Goal: Book appointment/travel/reservation

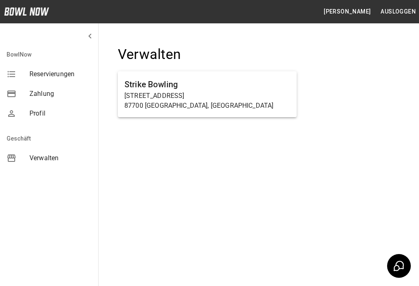
click at [247, 97] on p "Haußmannstraße 2a" at bounding box center [207, 96] width 166 height 10
click at [258, 99] on p "Haußmannstraße 2a" at bounding box center [207, 96] width 166 height 10
click at [245, 84] on h6 "Strike Bowling" at bounding box center [207, 84] width 166 height 13
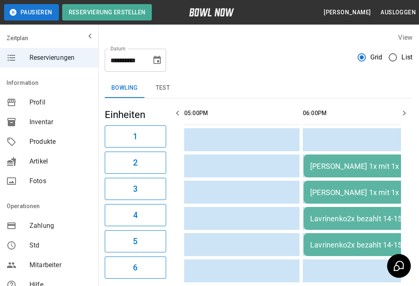
scroll to position [0, 475]
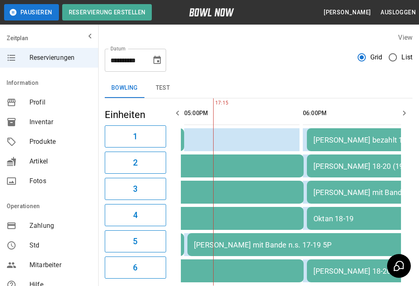
click at [157, 61] on icon "Choose date, selected date is 20. Sep. 2025" at bounding box center [157, 60] width 7 height 8
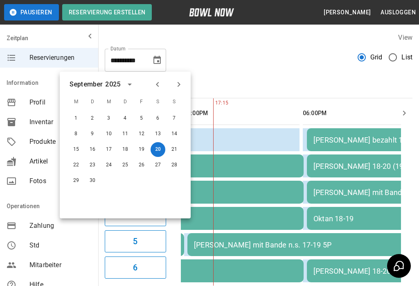
click at [140, 169] on button "26" at bounding box center [141, 165] width 15 height 15
type input "**********"
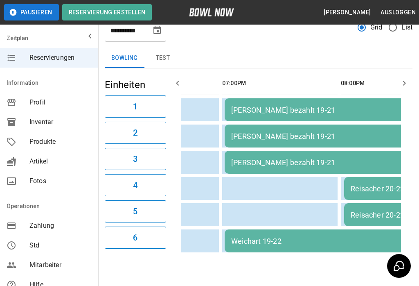
scroll to position [0, 318]
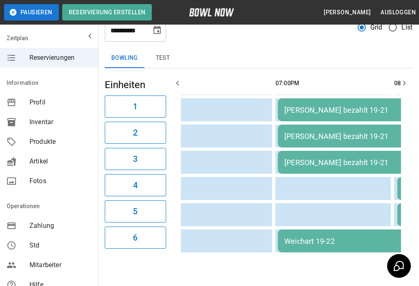
click at [401, 86] on icon "button" at bounding box center [405, 83] width 10 height 10
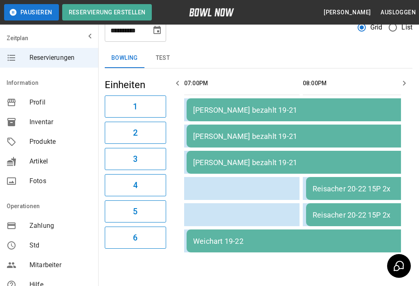
click at [405, 87] on icon "button" at bounding box center [405, 83] width 10 height 10
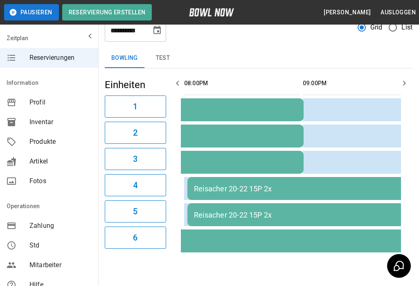
click at [178, 86] on icon "button" at bounding box center [178, 83] width 10 height 10
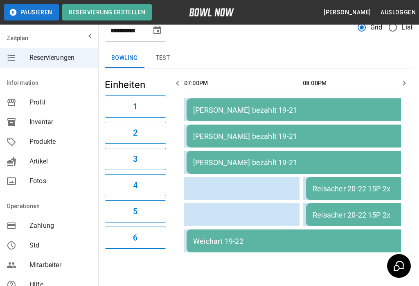
click at [177, 84] on icon "button" at bounding box center [177, 83] width 3 height 5
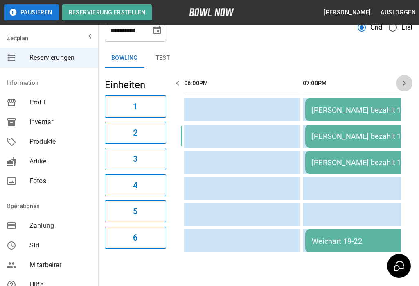
click at [406, 84] on icon "button" at bounding box center [405, 83] width 10 height 10
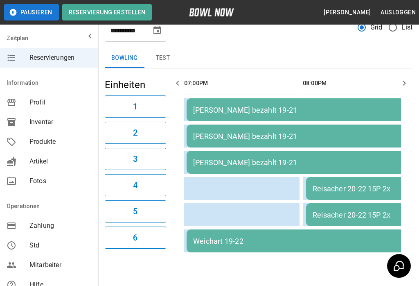
click at [405, 84] on icon "button" at bounding box center [404, 83] width 3 height 5
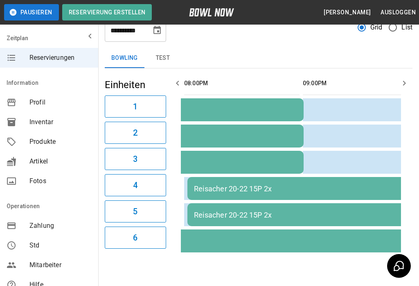
click at [405, 84] on icon "button" at bounding box center [405, 83] width 10 height 10
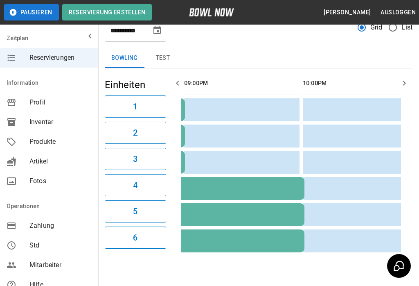
click at [407, 83] on icon "button" at bounding box center [405, 83] width 10 height 10
click at [406, 83] on icon "button" at bounding box center [405, 83] width 10 height 10
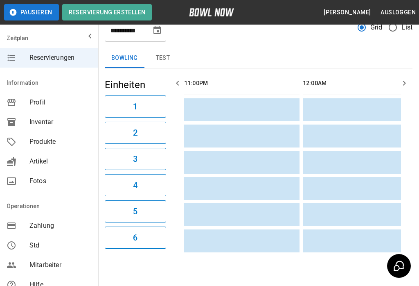
click at [405, 84] on icon "button" at bounding box center [404, 83] width 3 height 5
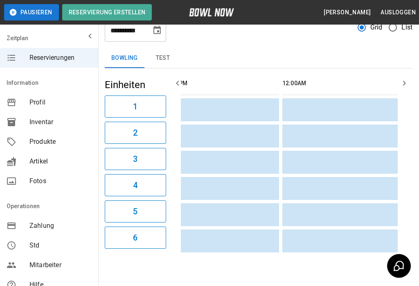
scroll to position [0, 844]
click at [405, 84] on icon "button" at bounding box center [404, 83] width 3 height 5
click at [401, 86] on icon "button" at bounding box center [405, 83] width 10 height 10
click at [182, 79] on icon "button" at bounding box center [178, 83] width 10 height 10
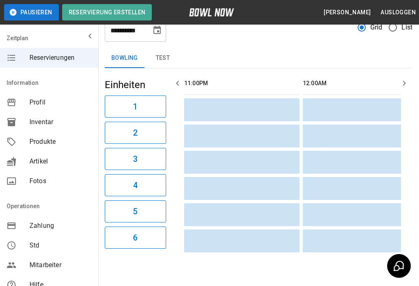
click at [180, 84] on icon "button" at bounding box center [178, 83] width 10 height 10
click at [182, 84] on icon "button" at bounding box center [178, 83] width 10 height 10
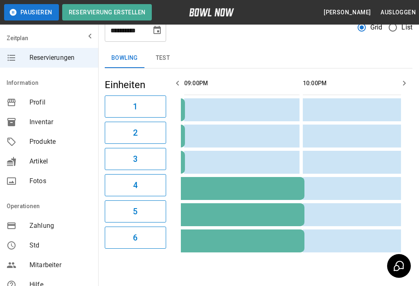
scroll to position [0, 594]
click at [183, 82] on button "button" at bounding box center [178, 83] width 16 height 16
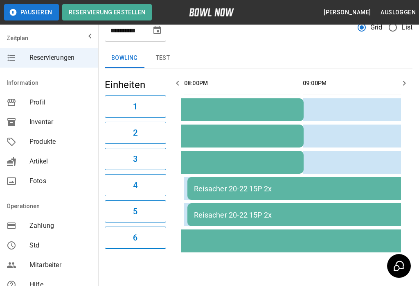
click at [180, 82] on icon "button" at bounding box center [178, 83] width 10 height 10
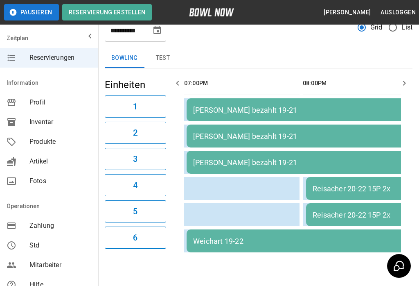
click at [178, 85] on icon "button" at bounding box center [177, 83] width 3 height 5
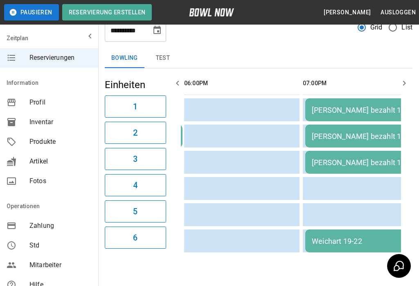
click at [418, 134] on div "**********" at bounding box center [258, 129] width 321 height 266
